Goal: Transaction & Acquisition: Purchase product/service

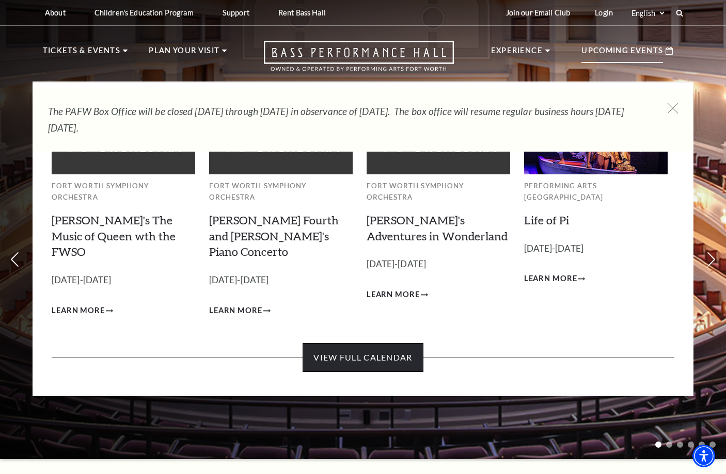
click at [369, 343] on link "View Full Calendar" at bounding box center [362, 357] width 120 height 29
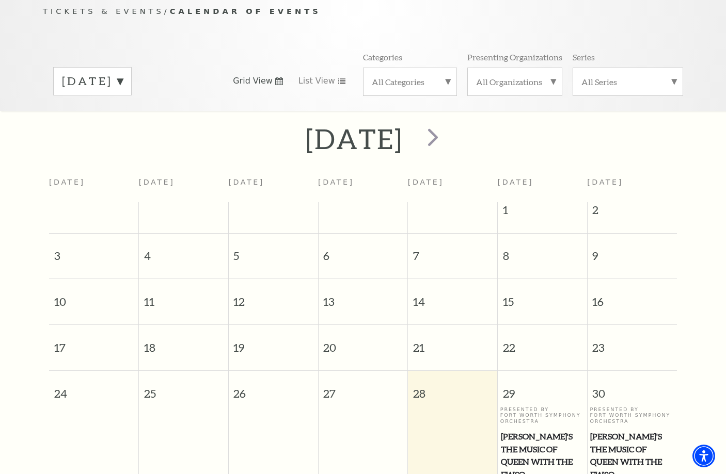
scroll to position [195, 0]
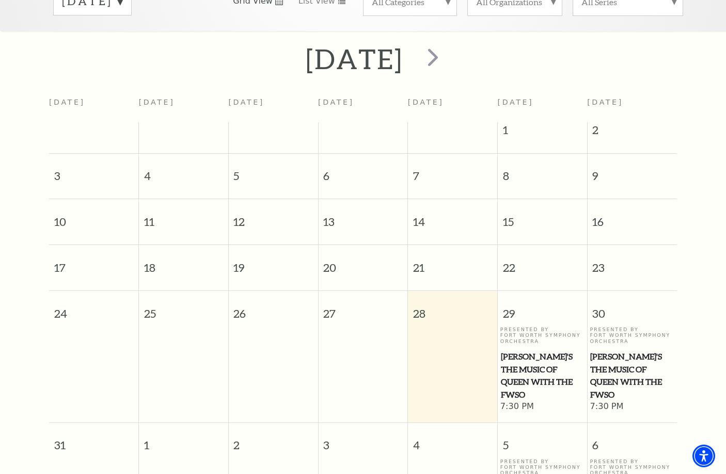
click at [535, 358] on span "Windborne's The Music of Queen with the FWSO" at bounding box center [542, 375] width 83 height 51
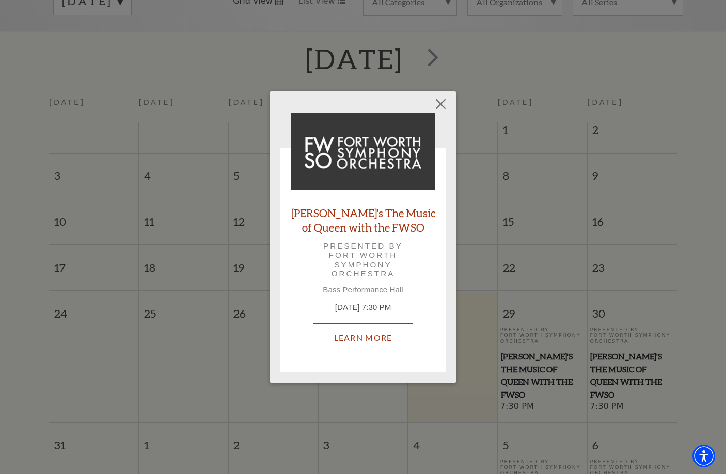
click at [371, 344] on link "Learn More" at bounding box center [363, 338] width 101 height 29
click at [451, 106] on div "Empty heading Windborne's The Music of Queen with the FWSO Presented by Fort Wo…" at bounding box center [363, 237] width 186 height 292
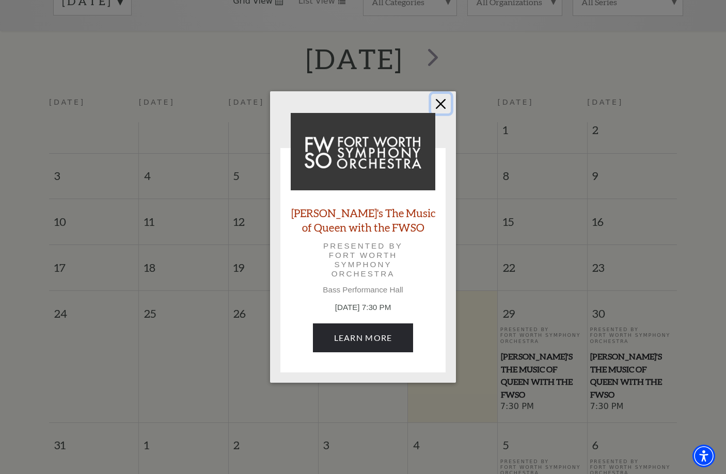
click at [446, 111] on button "Close" at bounding box center [441, 104] width 20 height 20
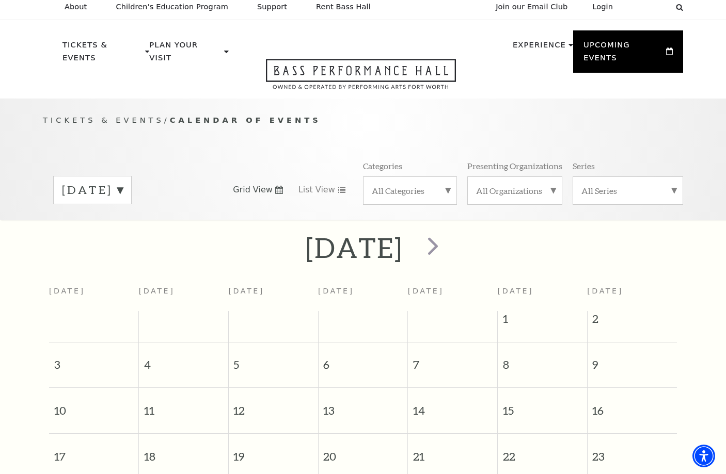
scroll to position [0, 0]
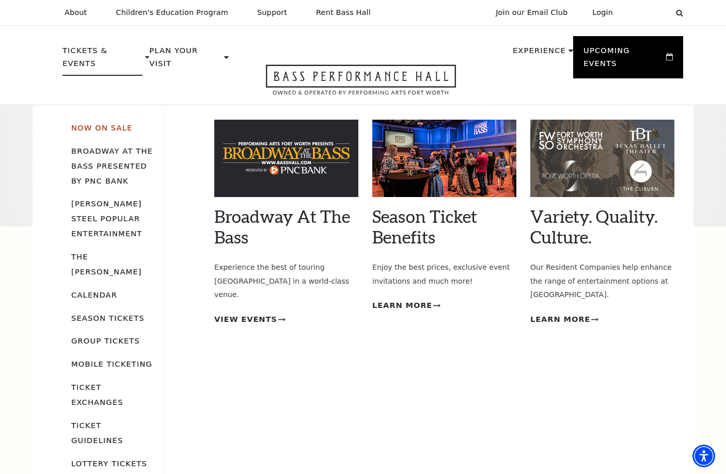
click at [108, 123] on link "Now On Sale" at bounding box center [101, 127] width 61 height 9
